Goal: Transaction & Acquisition: Purchase product/service

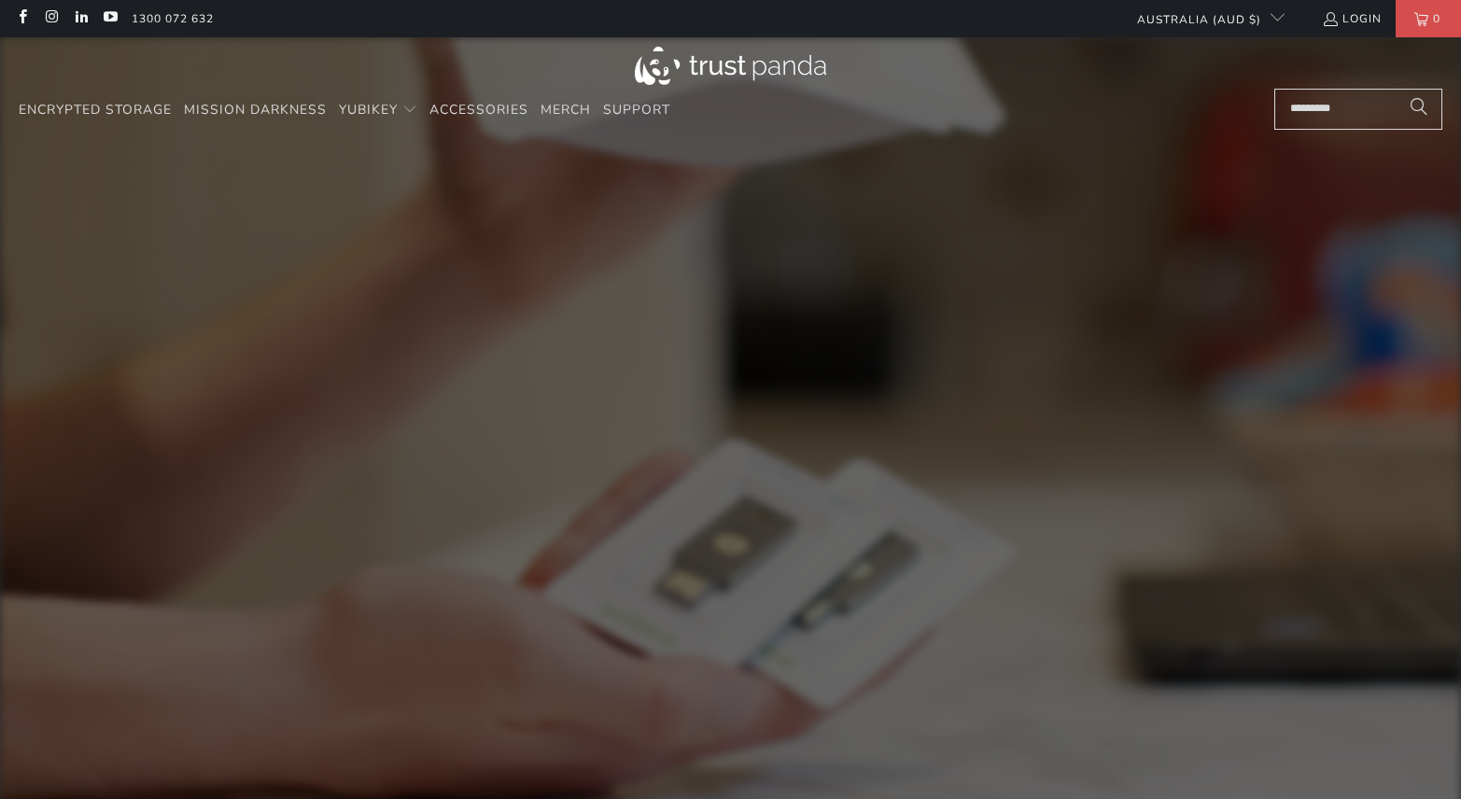
click at [1301, 118] on input "Search..." at bounding box center [1359, 109] width 168 height 41
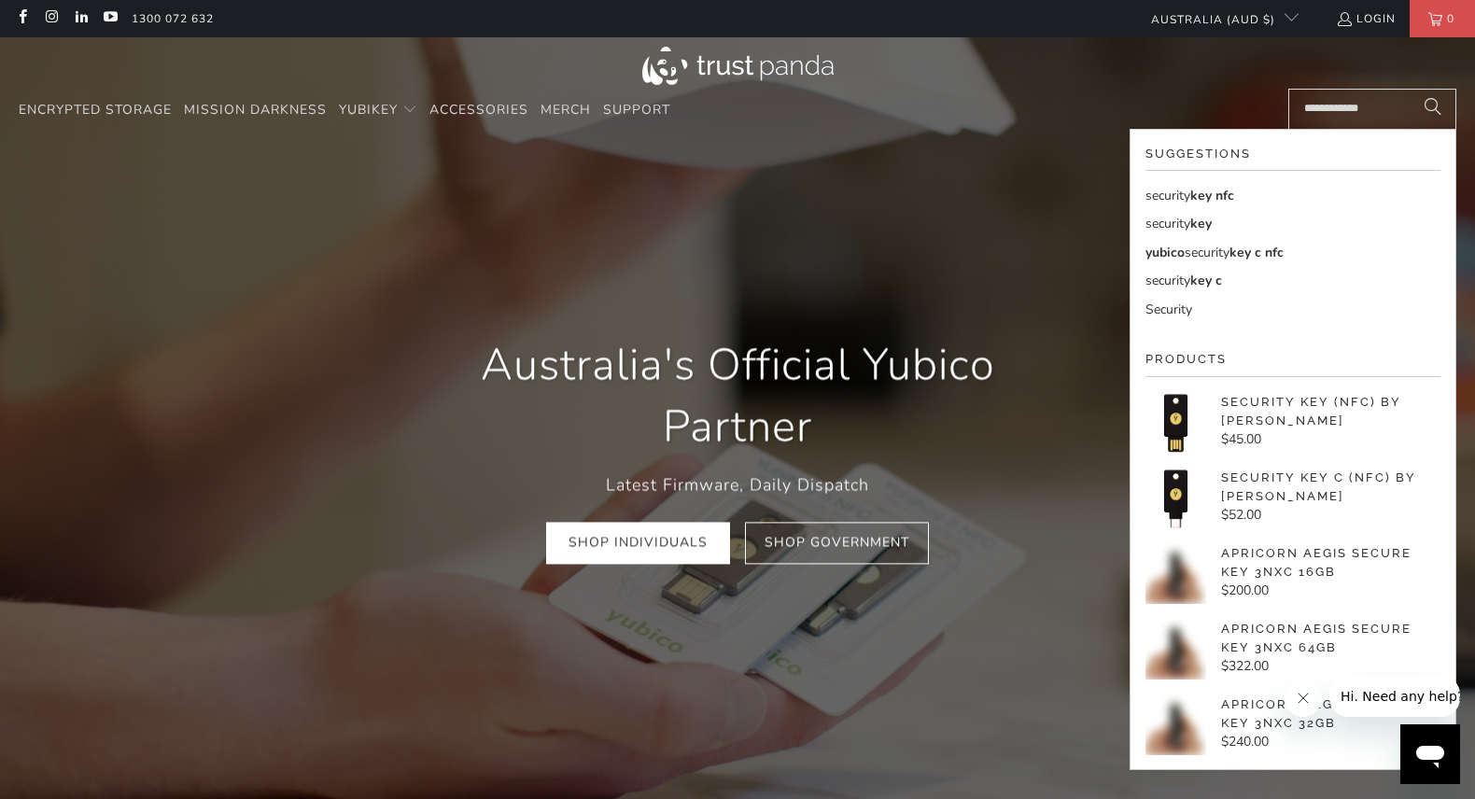
type input "**********"
click at [1410, 89] on button "Search" at bounding box center [1433, 109] width 47 height 41
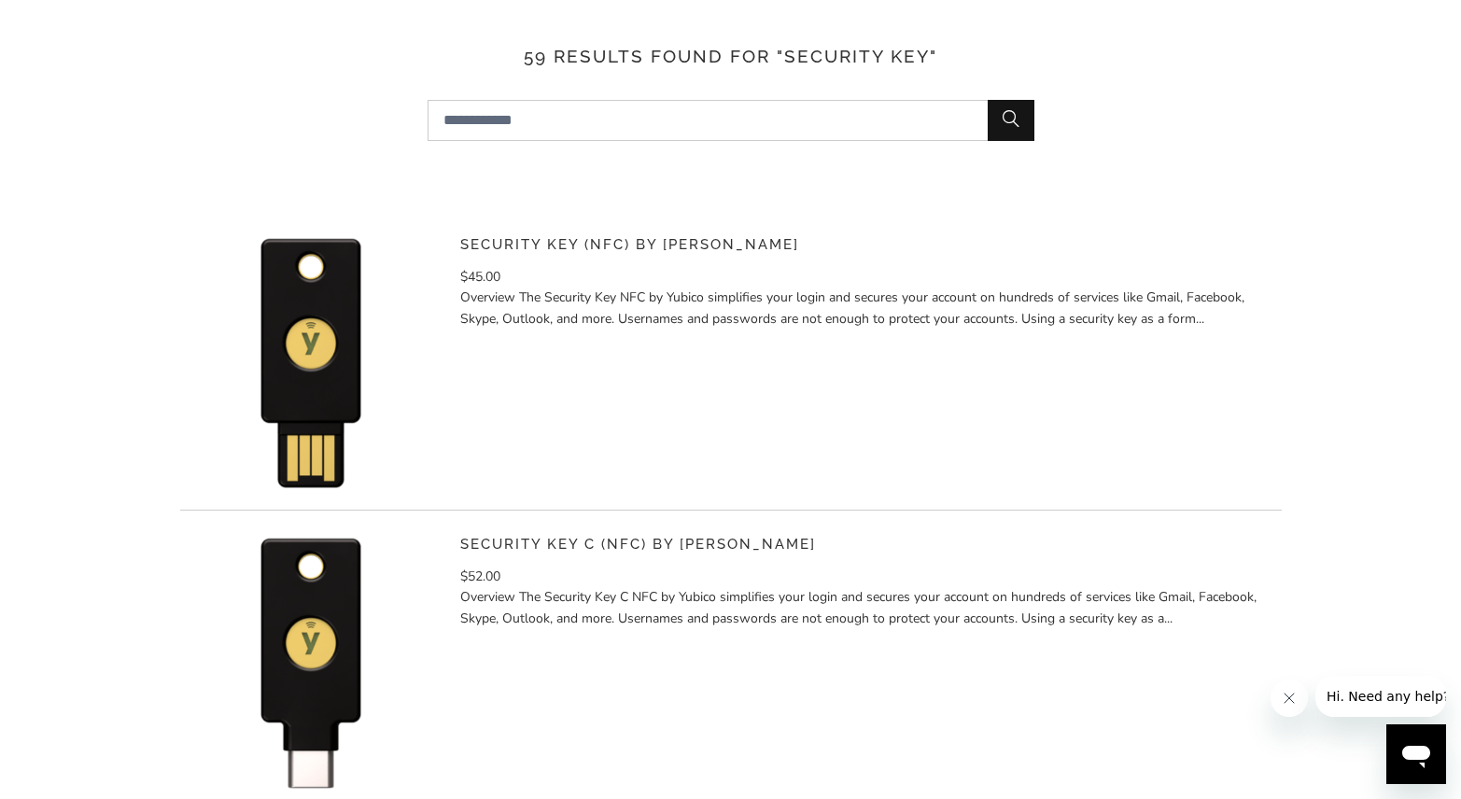
scroll to position [374, 0]
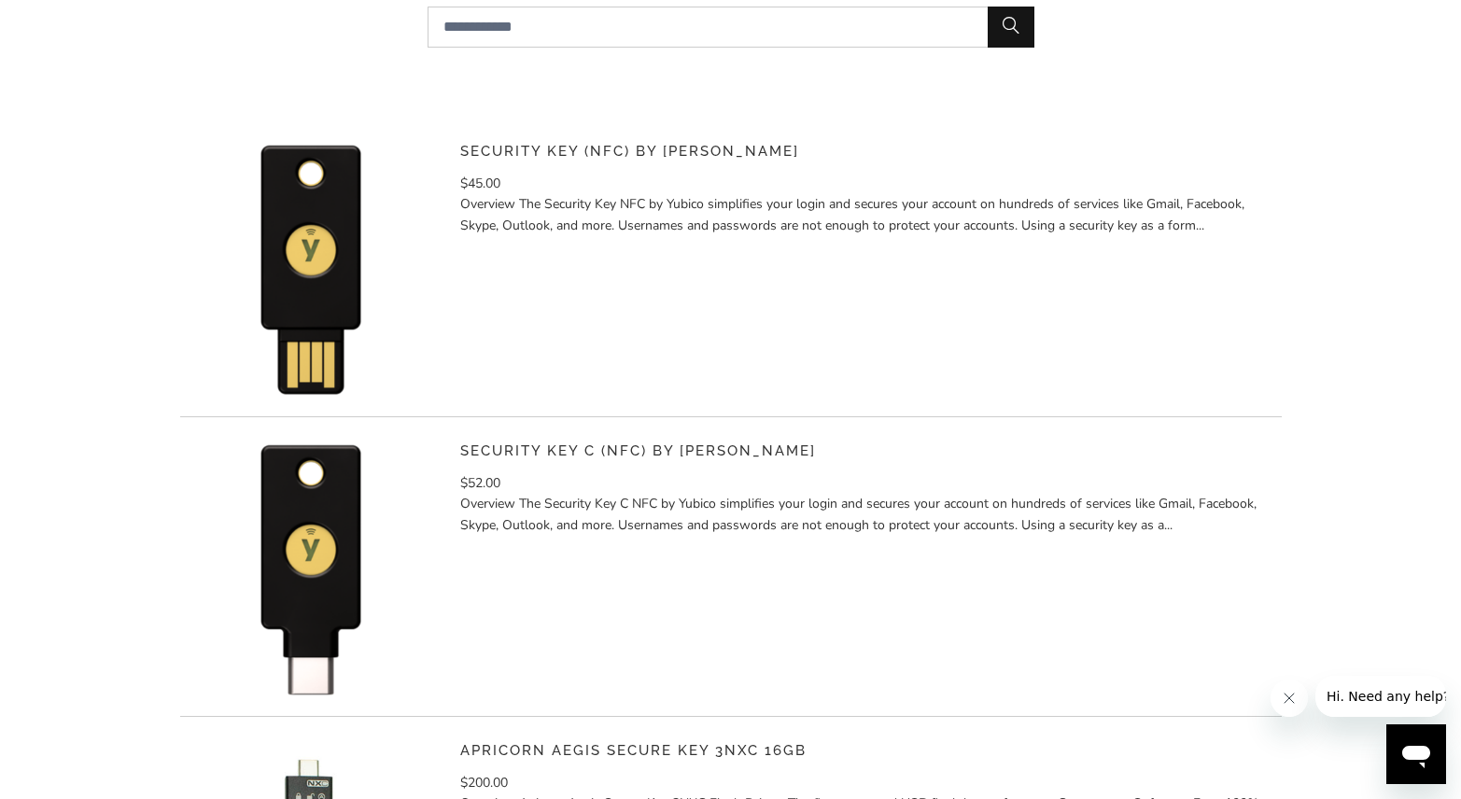
drag, startPoint x: 329, startPoint y: 223, endPoint x: 337, endPoint y: 233, distance: 12.6
click at [329, 223] on img at bounding box center [310, 266] width 261 height 261
click at [339, 226] on img at bounding box center [310, 266] width 261 height 261
click at [568, 529] on p "Overview The Security Key C NFC by Yubico simplifies your login and secures you…" at bounding box center [864, 515] width 808 height 42
click at [308, 504] on img at bounding box center [310, 566] width 261 height 261
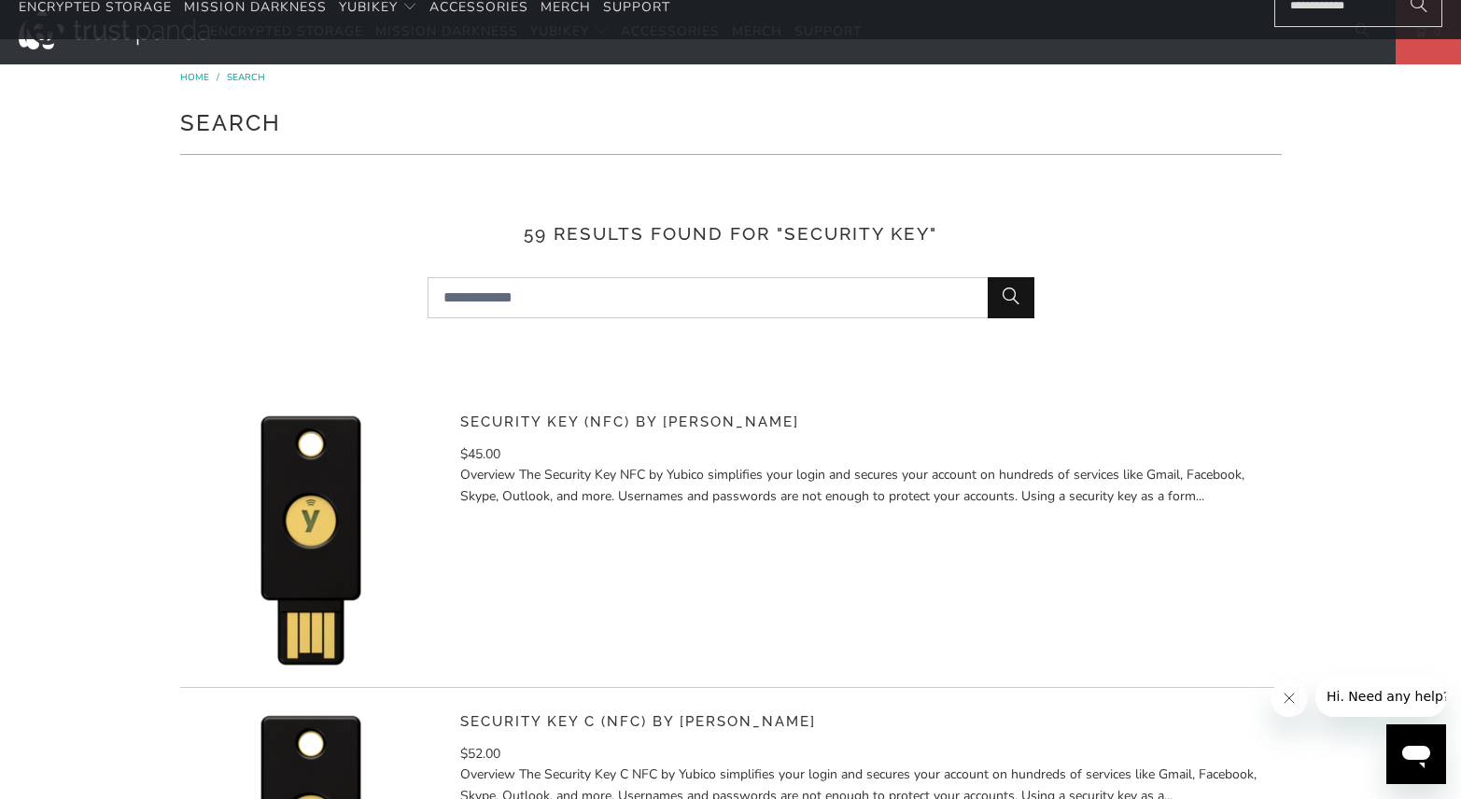
scroll to position [0, 0]
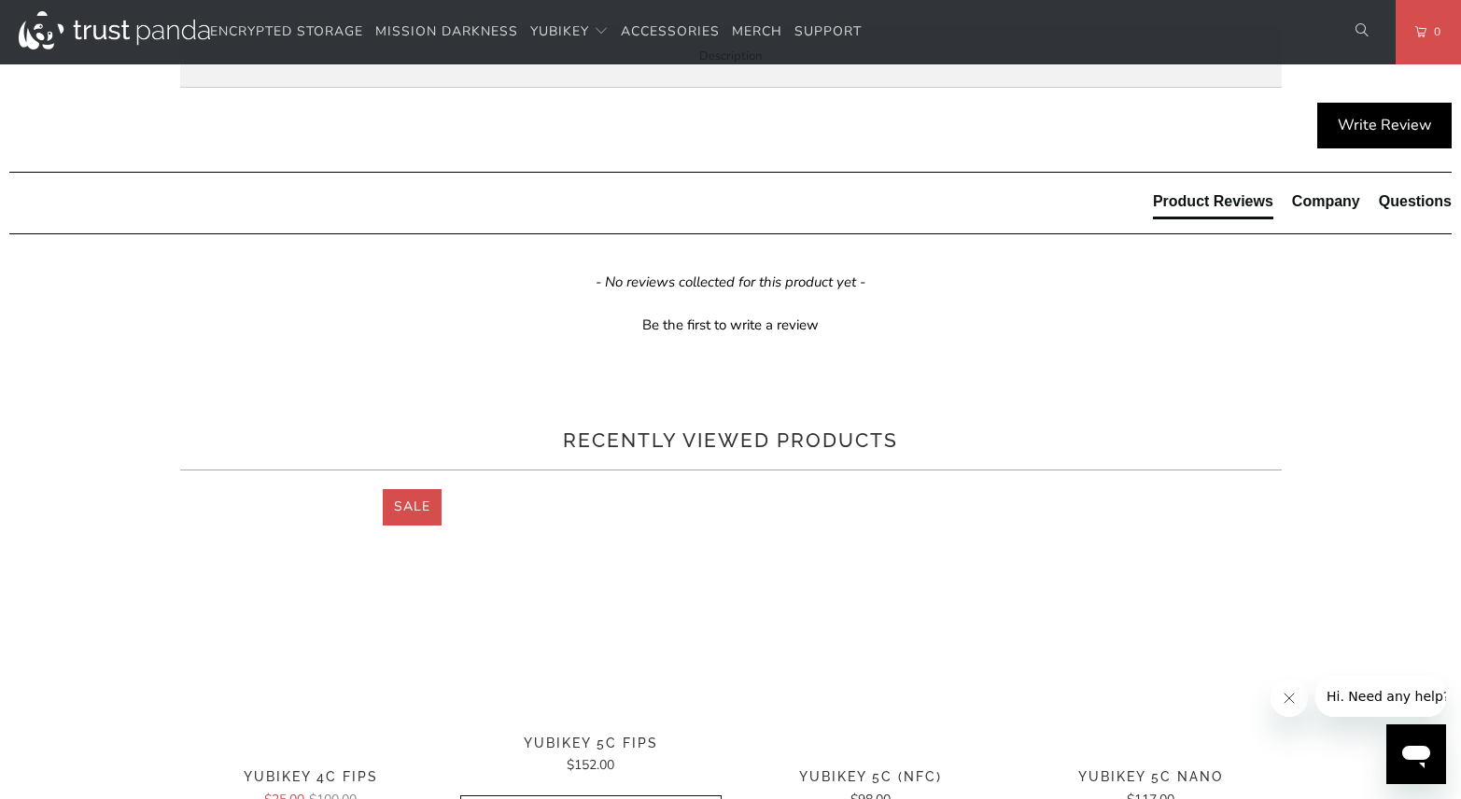
scroll to position [1027, 0]
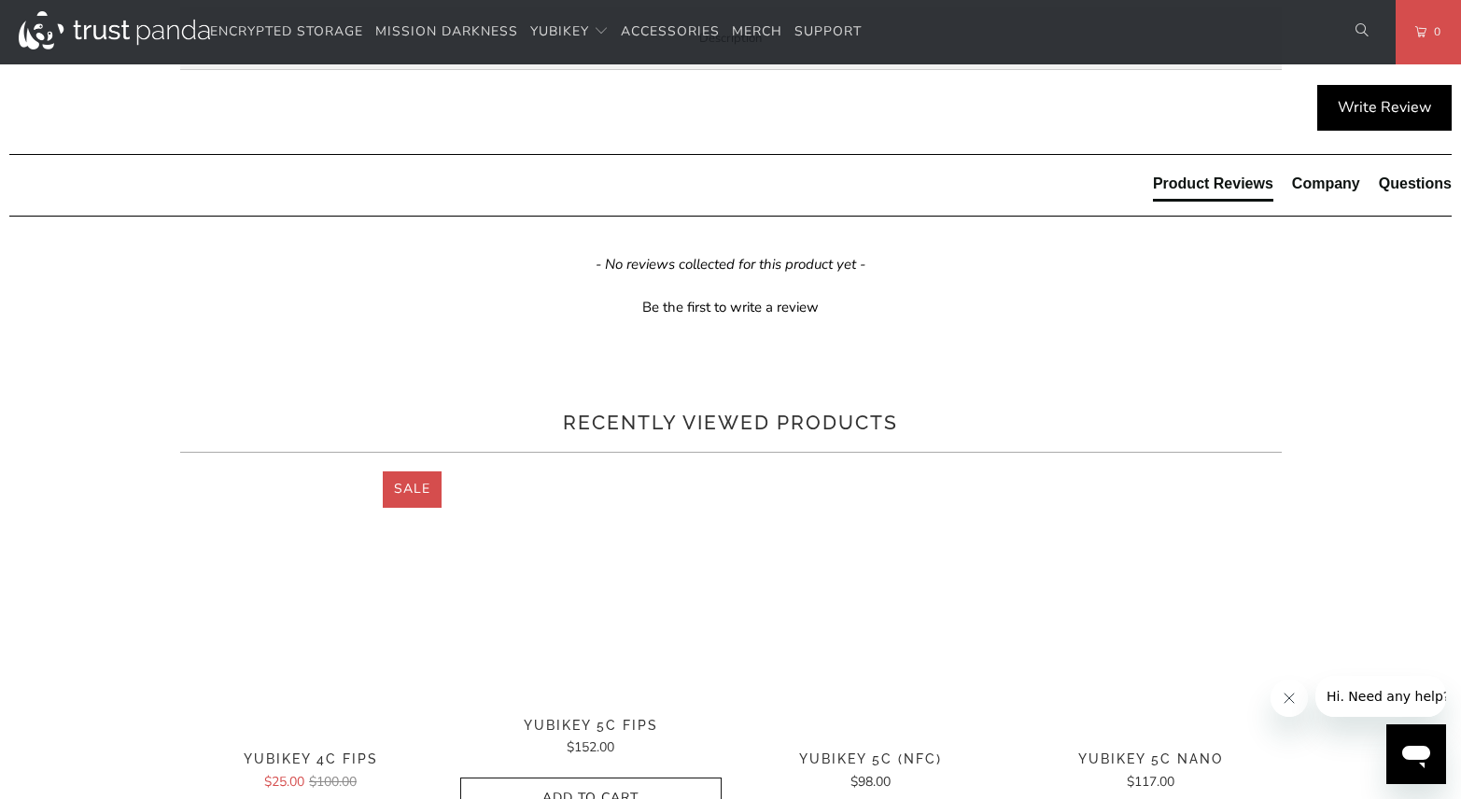
drag, startPoint x: 433, startPoint y: 424, endPoint x: 809, endPoint y: 447, distance: 376.1
click at [0, 0] on p "The Security Key NFC by Yubico is FIDO and FIDO2 certified. It works with Googl…" at bounding box center [0, 0] width 0 height 0
copy p "FIDO and FIDO2 certified. It works with Google Chrome or any FIDO-compliant app…"
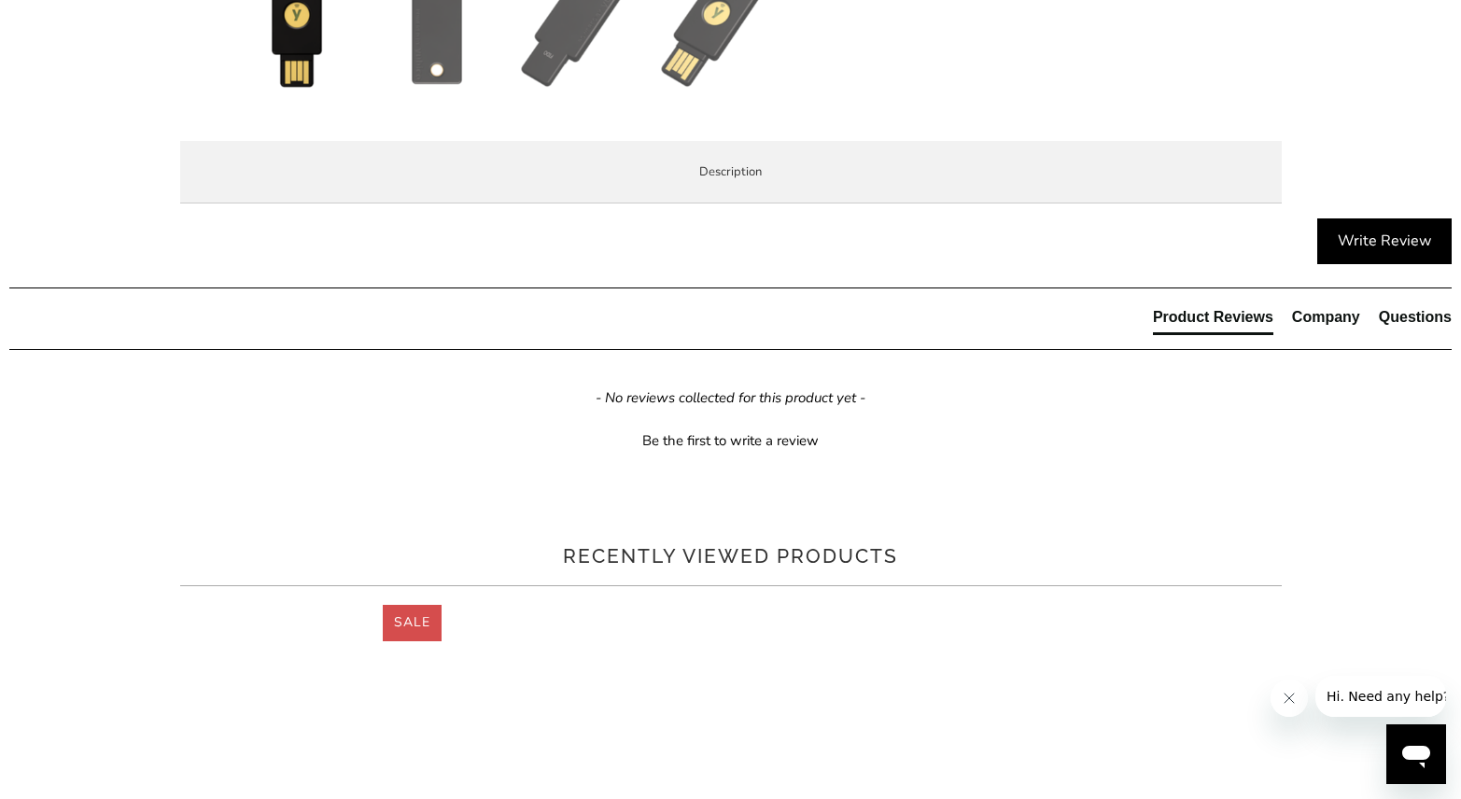
scroll to position [934, 0]
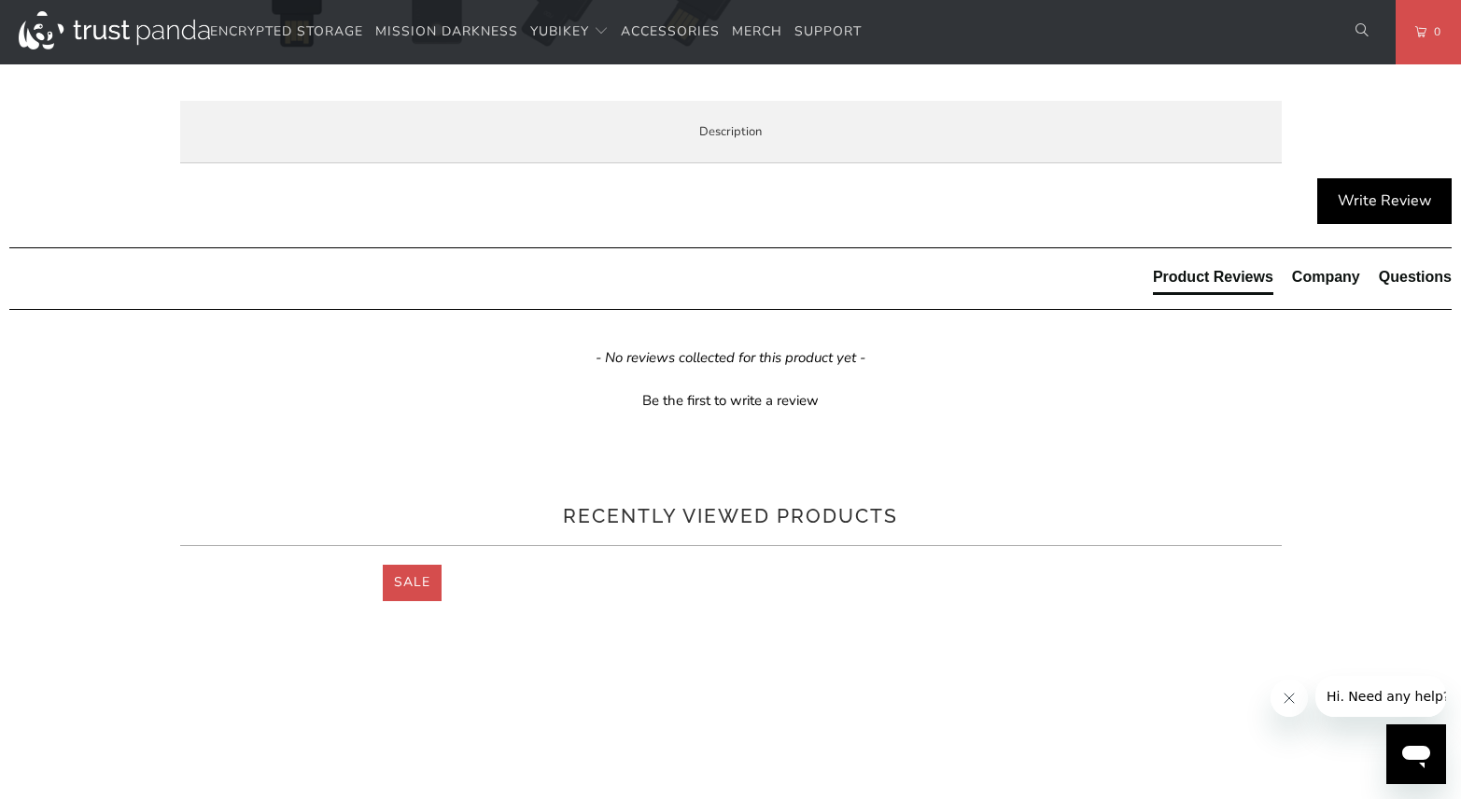
click at [0, 0] on p "The Security Key NFC by Yubico is FIDO and FIDO2 certified. It works with Googl…" at bounding box center [0, 0] width 0 height 0
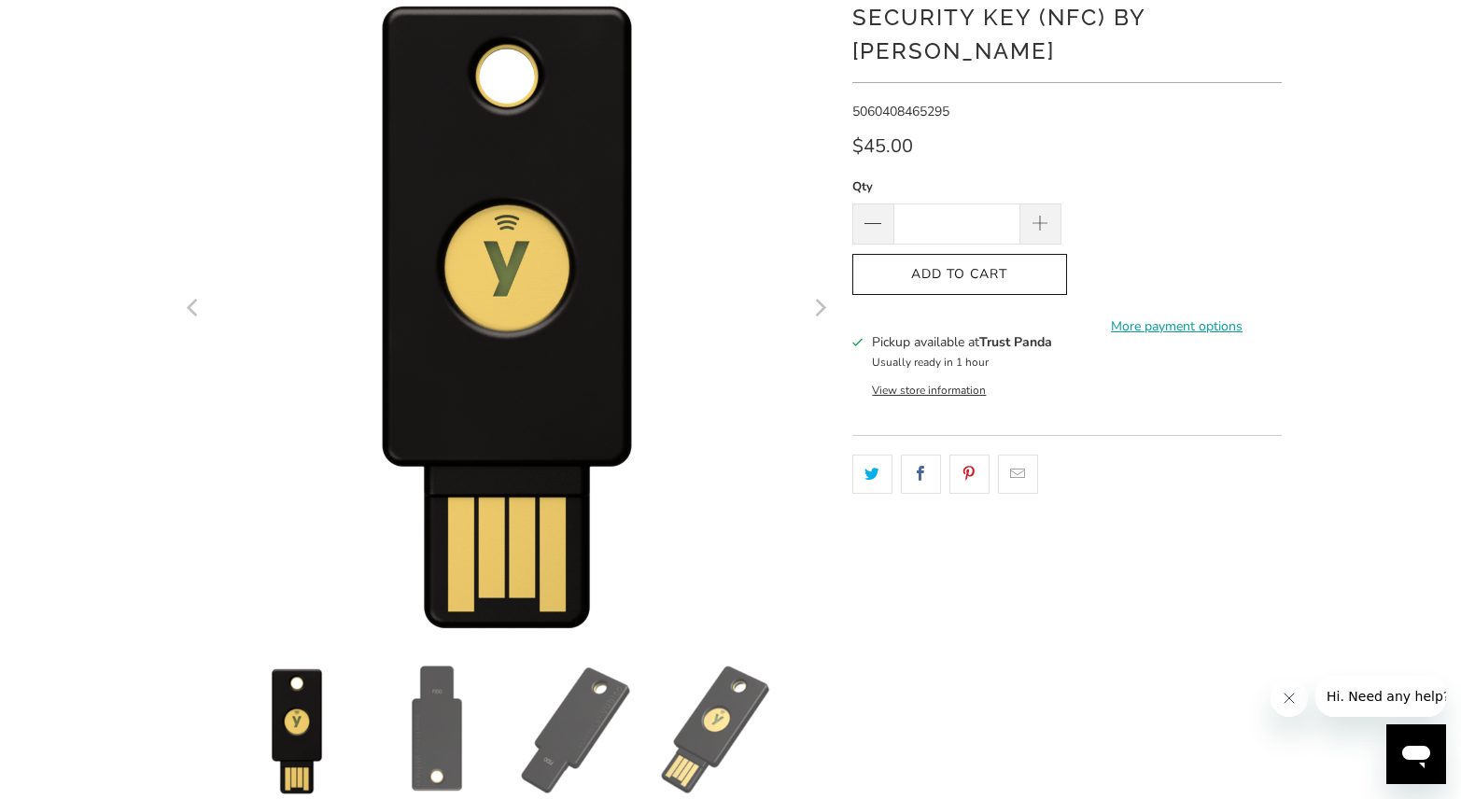
scroll to position [0, 0]
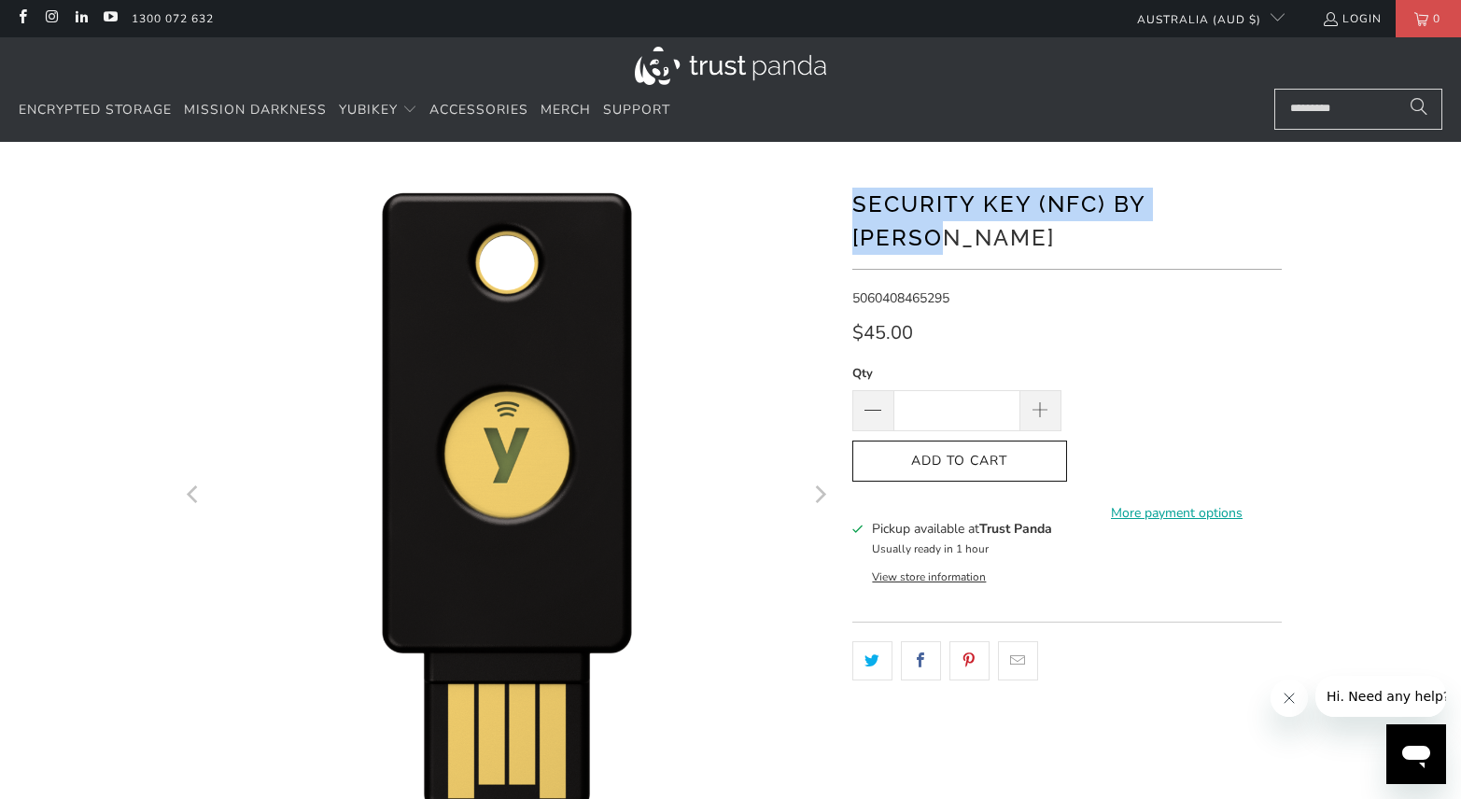
drag, startPoint x: 1278, startPoint y: 207, endPoint x: 858, endPoint y: 209, distance: 420.2
click at [858, 209] on h1 "Security Key (NFC) by [PERSON_NAME]" at bounding box center [1068, 219] width 430 height 71
copy h1 "Security Key (NFC) by [PERSON_NAME]"
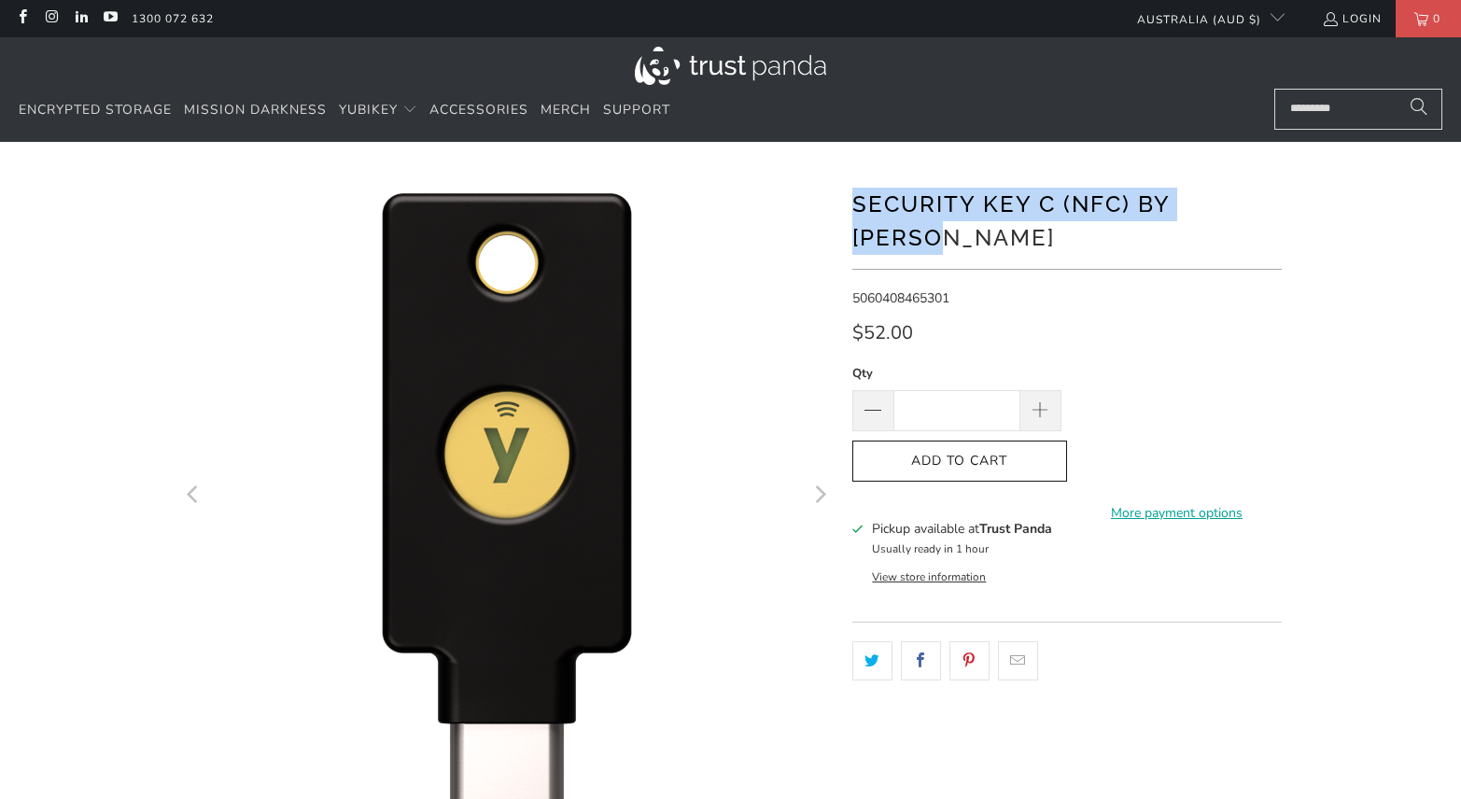
click at [854, 197] on h1 "Security Key C (NFC) by [PERSON_NAME]" at bounding box center [1068, 219] width 430 height 71
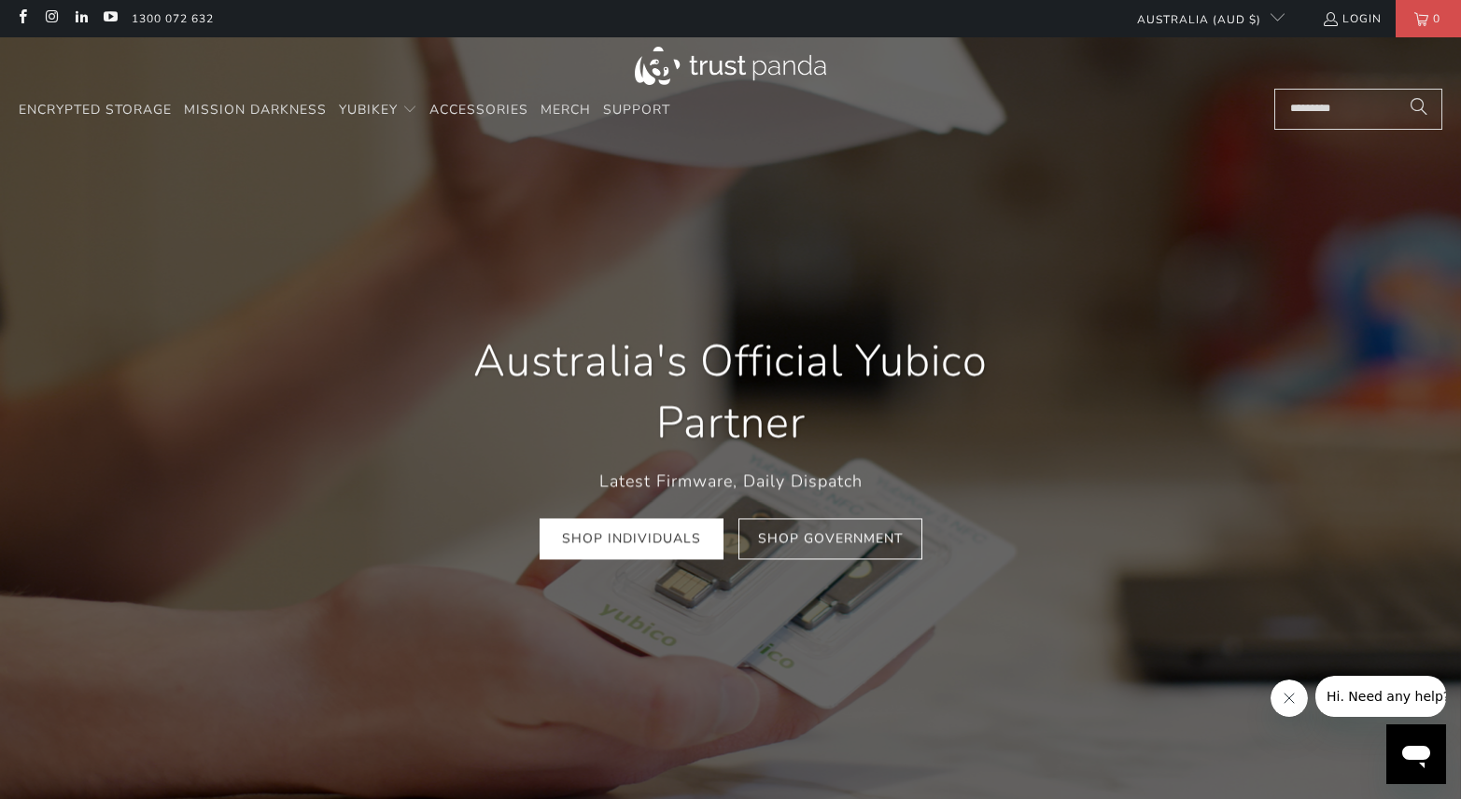
click at [1345, 105] on input "Search..." at bounding box center [1359, 109] width 168 height 41
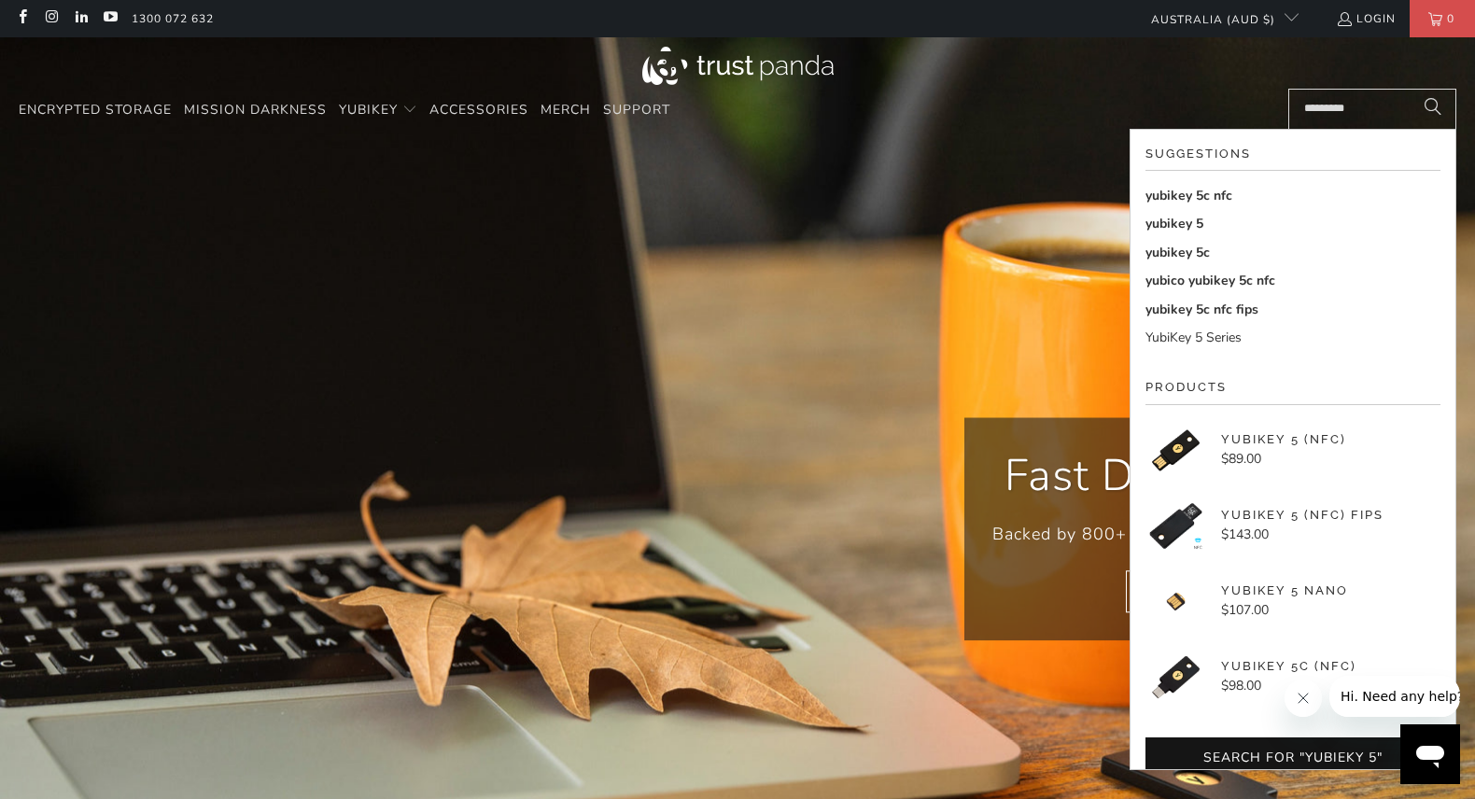
type input "*********"
click at [1273, 191] on link "yubikey 5c nfc" at bounding box center [1293, 196] width 295 height 21
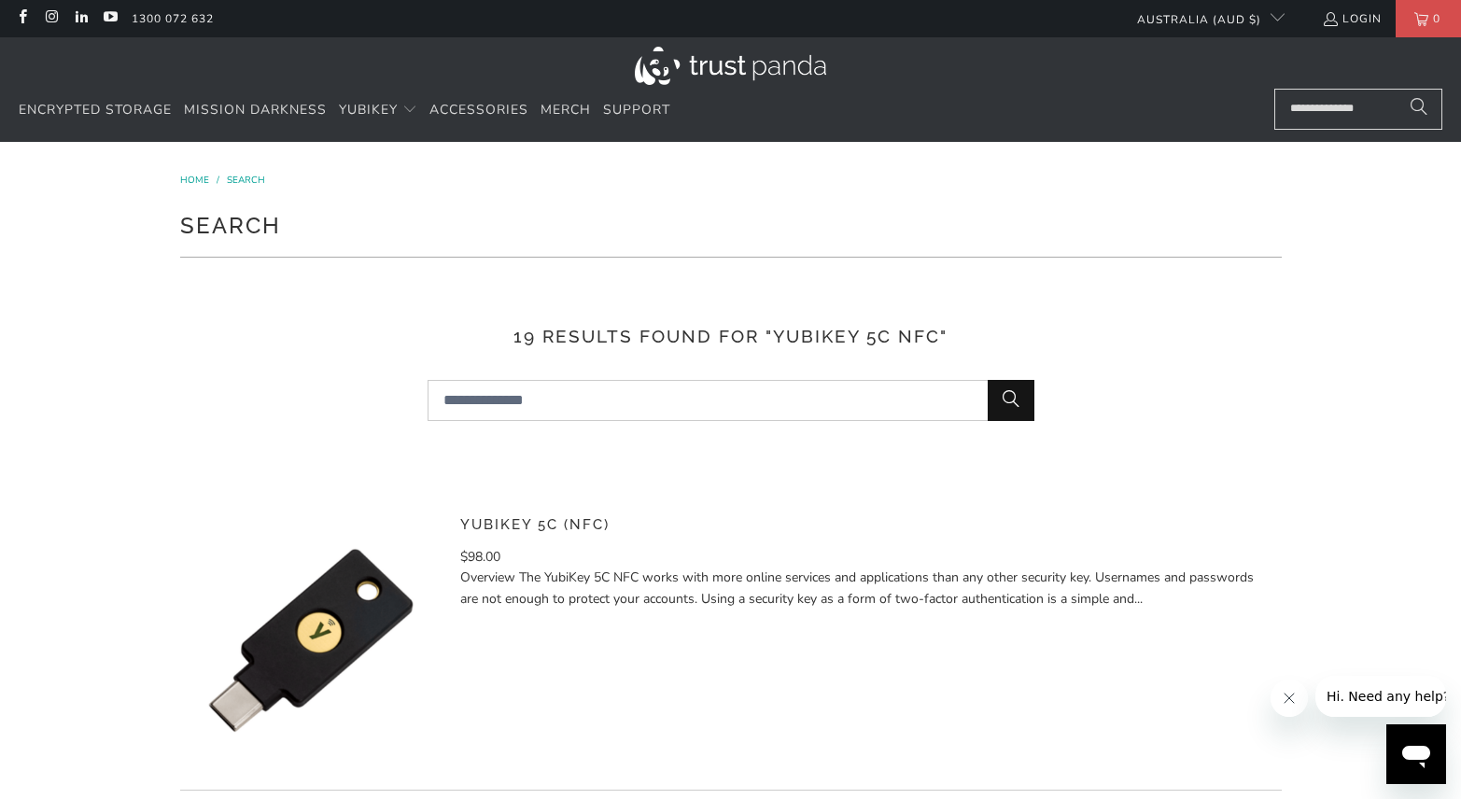
click at [344, 615] on img at bounding box center [310, 640] width 261 height 261
